Goal: Find specific page/section: Find specific page/section

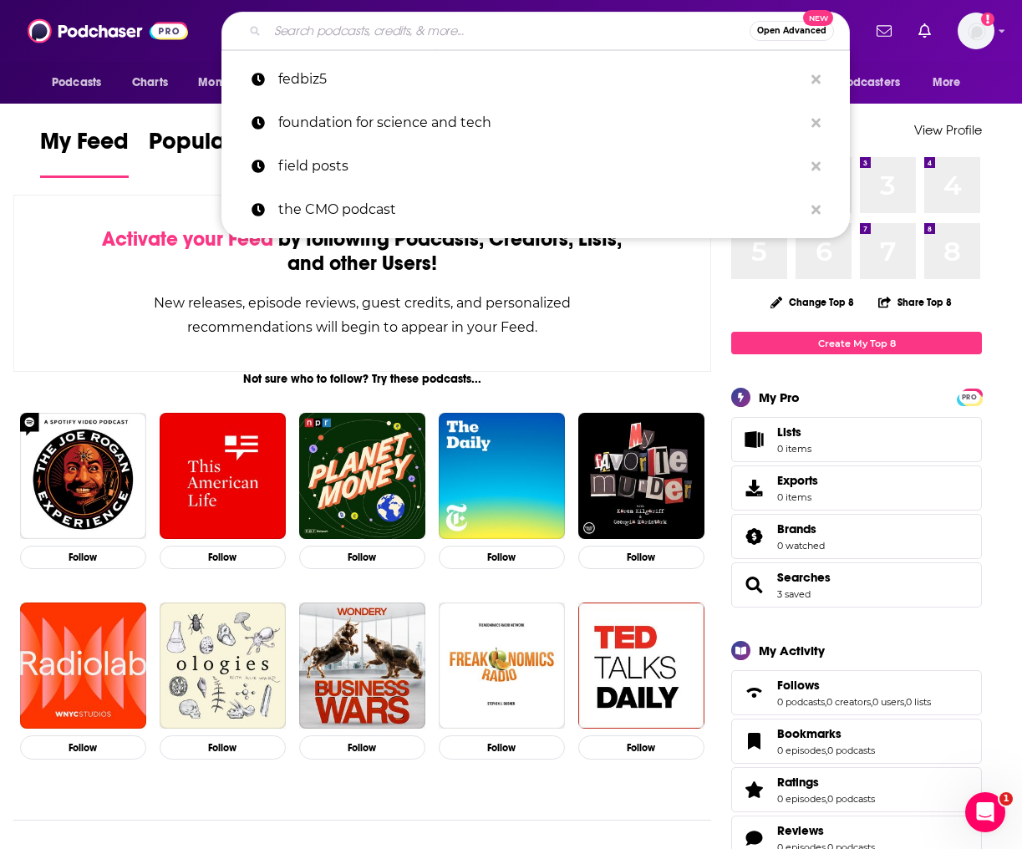
click at [554, 37] on input "Search podcasts, credits, & more..." at bounding box center [508, 31] width 482 height 27
paste input "The Software Leaders Uncensored Podcast"
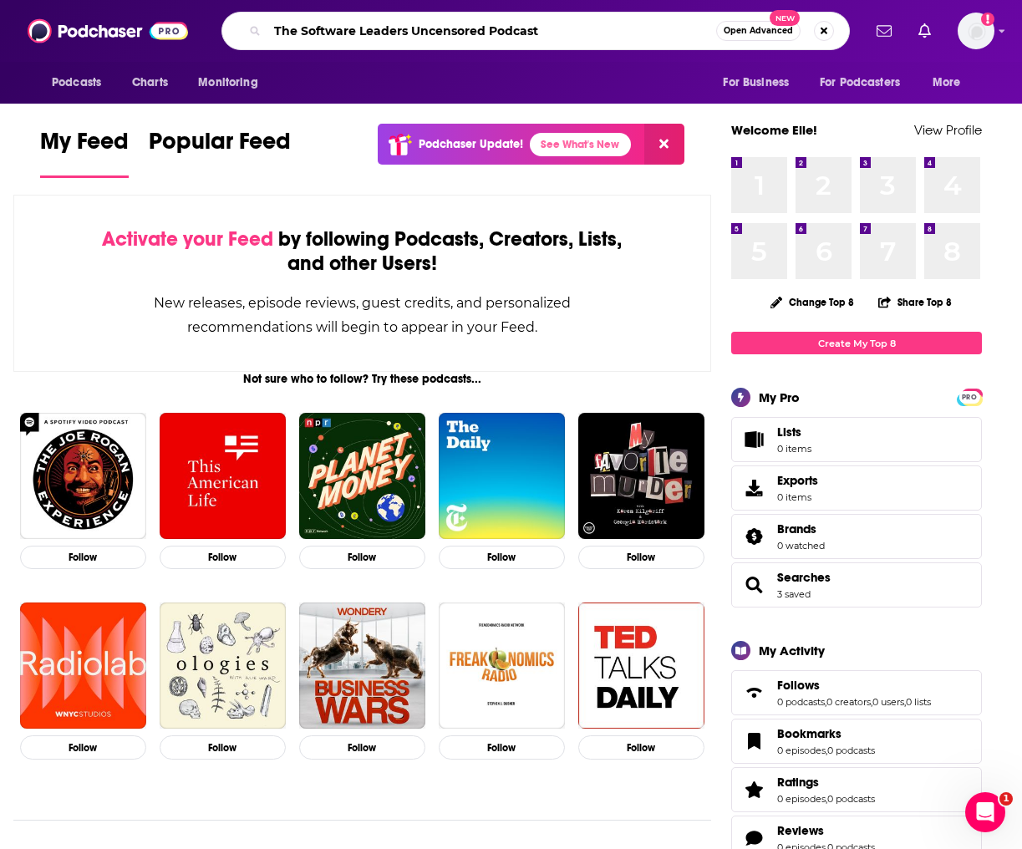
type input "The Software Leaders Uncensored Podcast"
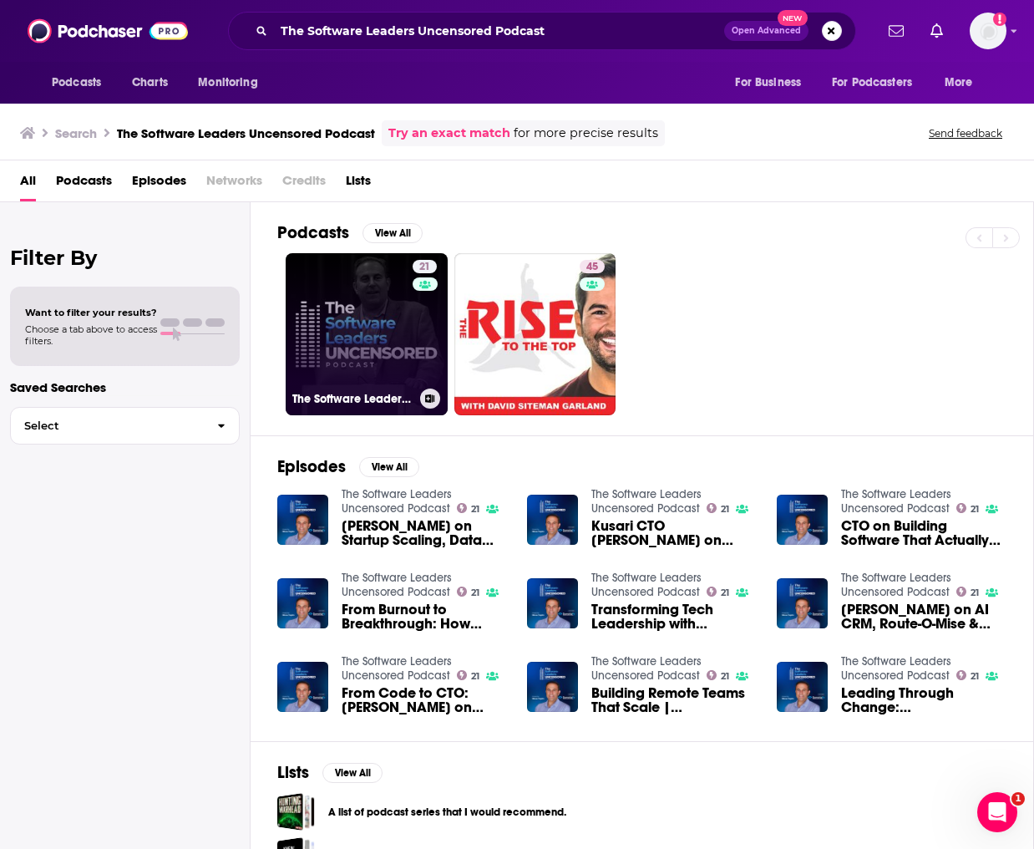
click at [391, 378] on link "21 The Software Leaders Uncensored Podcast" at bounding box center [367, 334] width 162 height 162
